Goal: Task Accomplishment & Management: Use online tool/utility

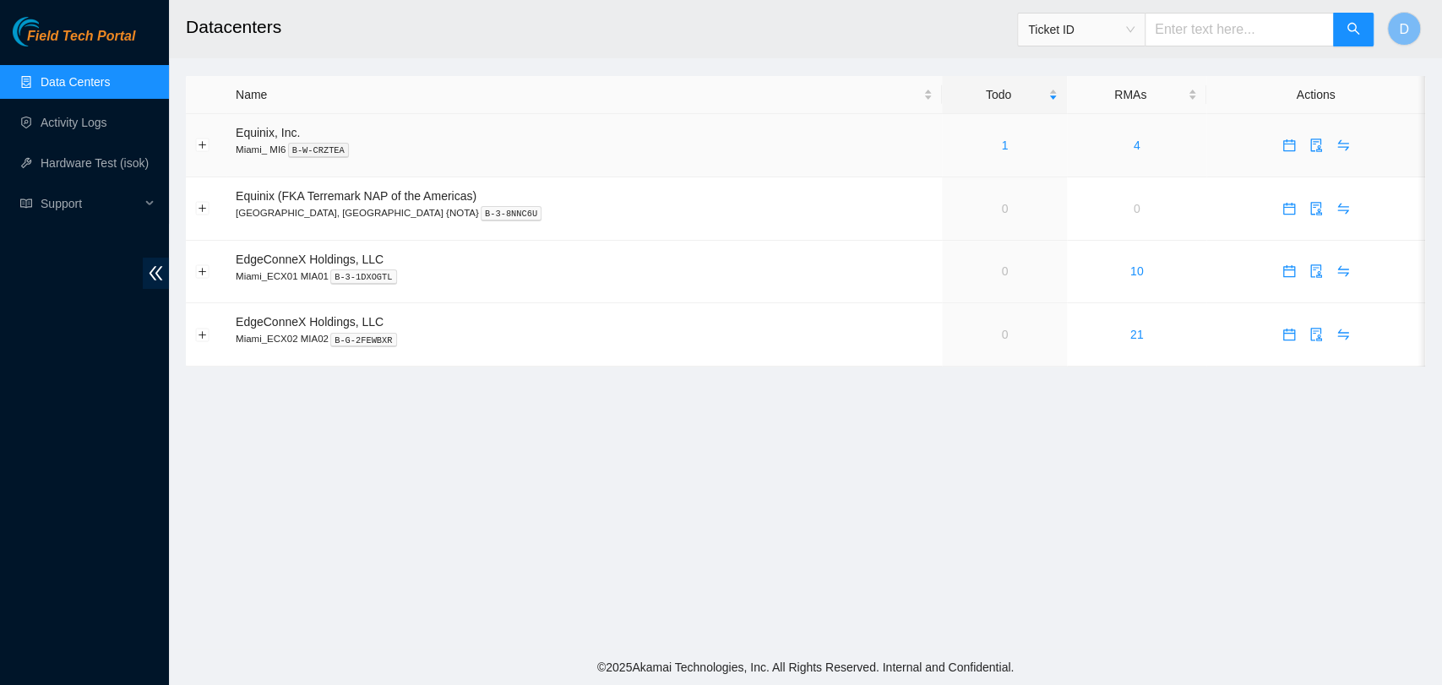
click at [942, 125] on td "1" at bounding box center [1004, 145] width 125 height 63
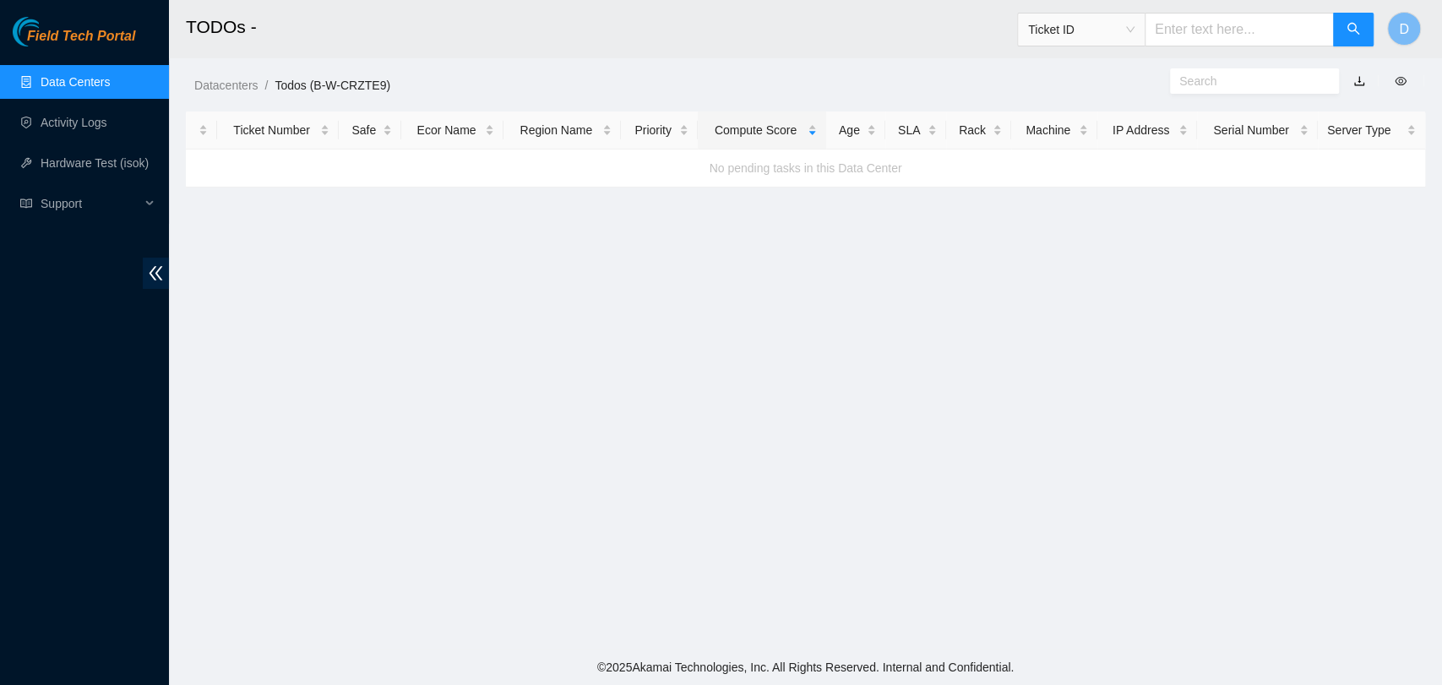
click at [52, 81] on link "Data Centers" at bounding box center [75, 82] width 69 height 14
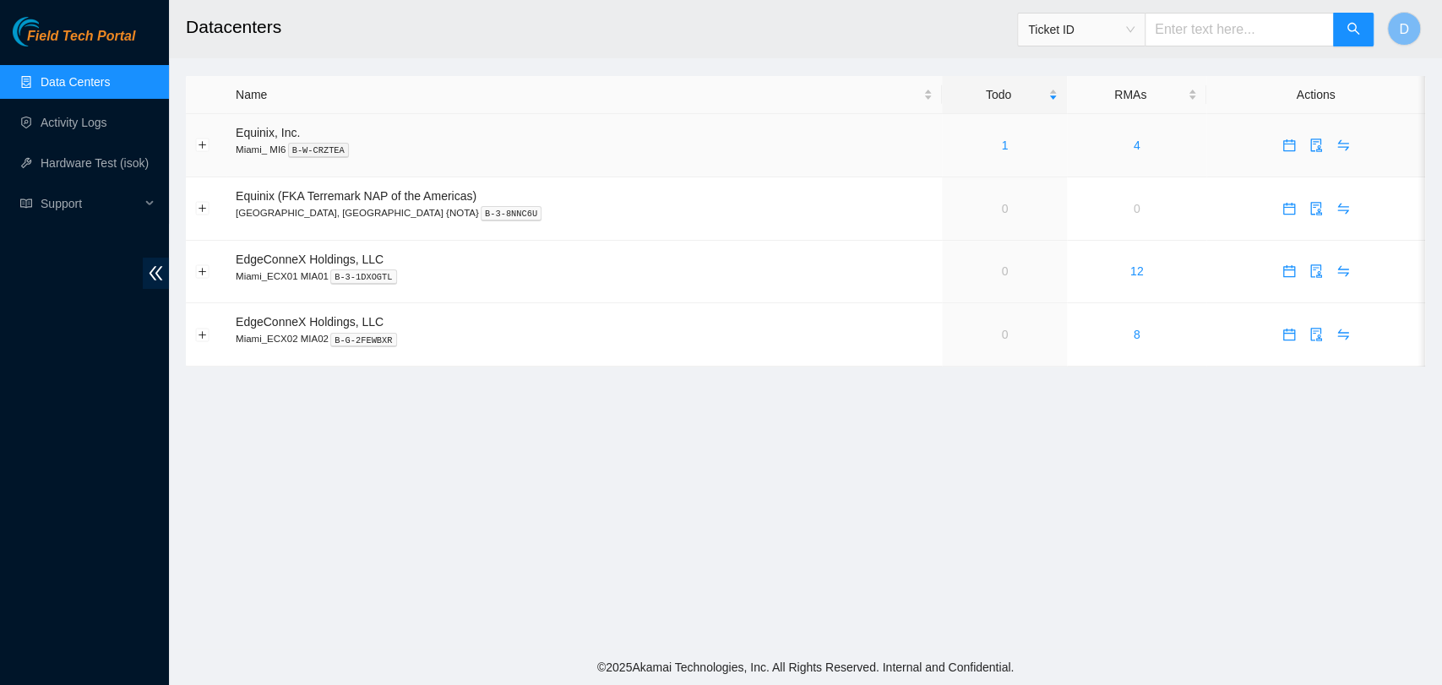
click at [951, 145] on div "1" at bounding box center [1004, 145] width 106 height 19
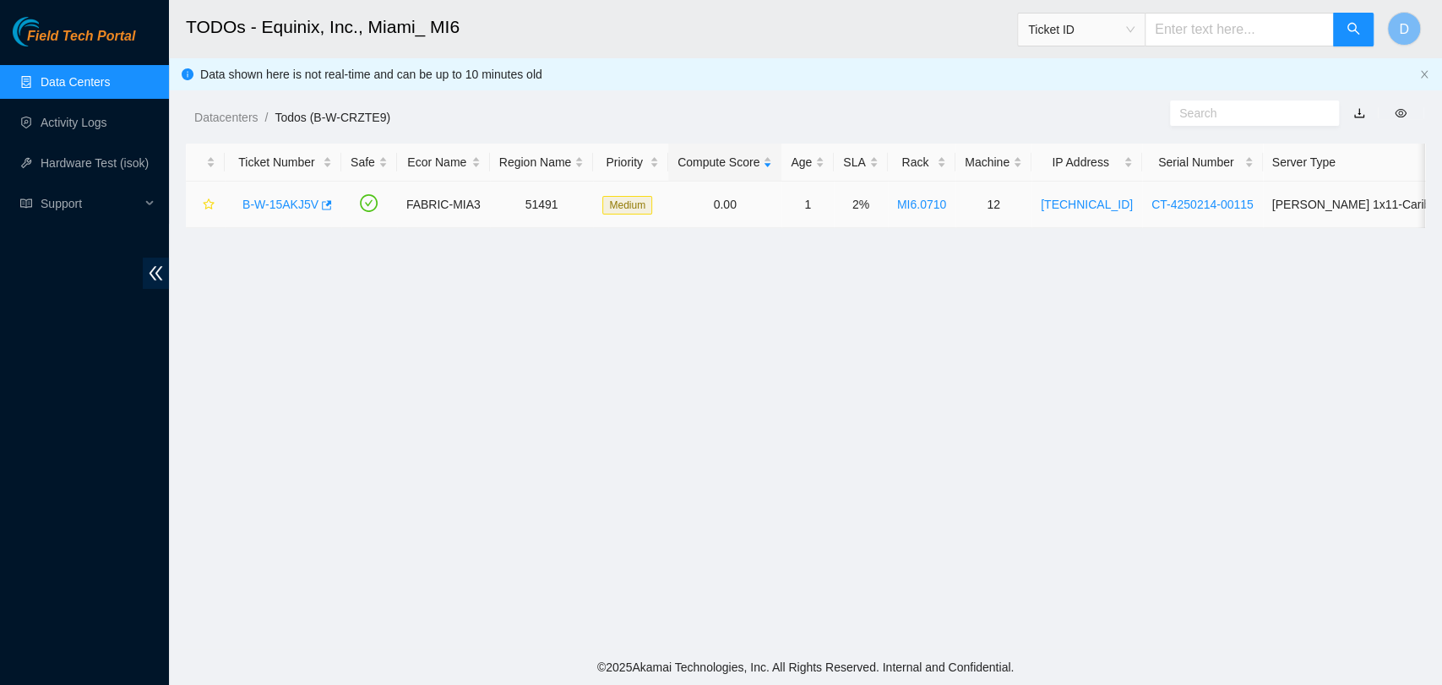
click at [250, 204] on link "B-W-15AKJ5V" at bounding box center [280, 205] width 76 height 14
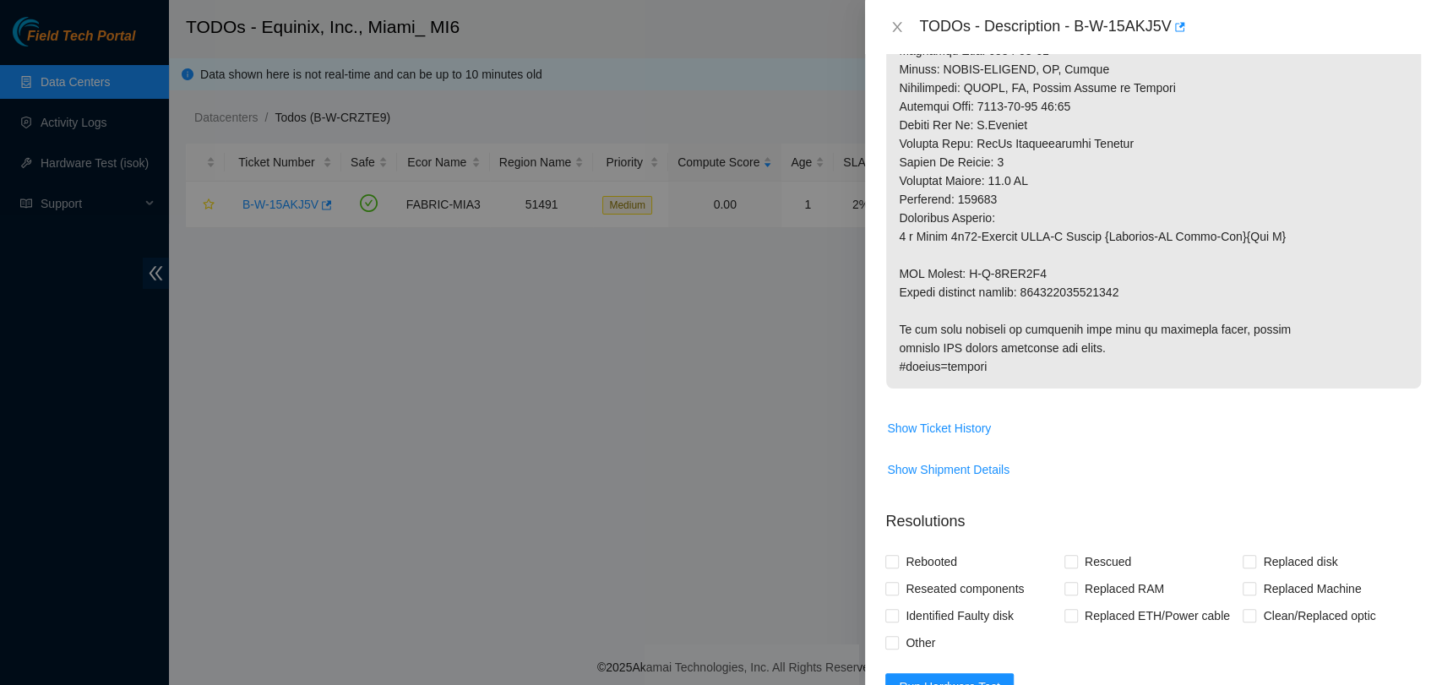
scroll to position [1220, 0]
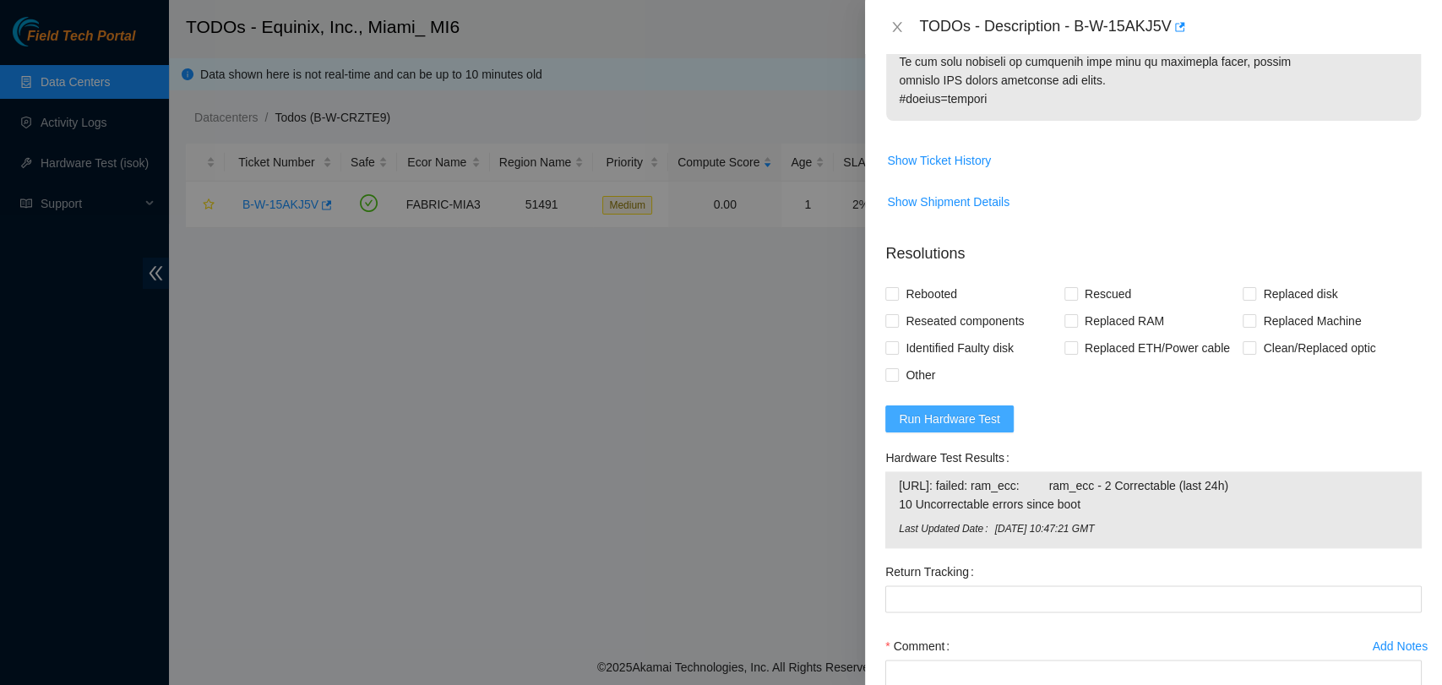
click at [944, 410] on span "Run Hardware Test" at bounding box center [949, 419] width 101 height 19
